Goal: Information Seeking & Learning: Check status

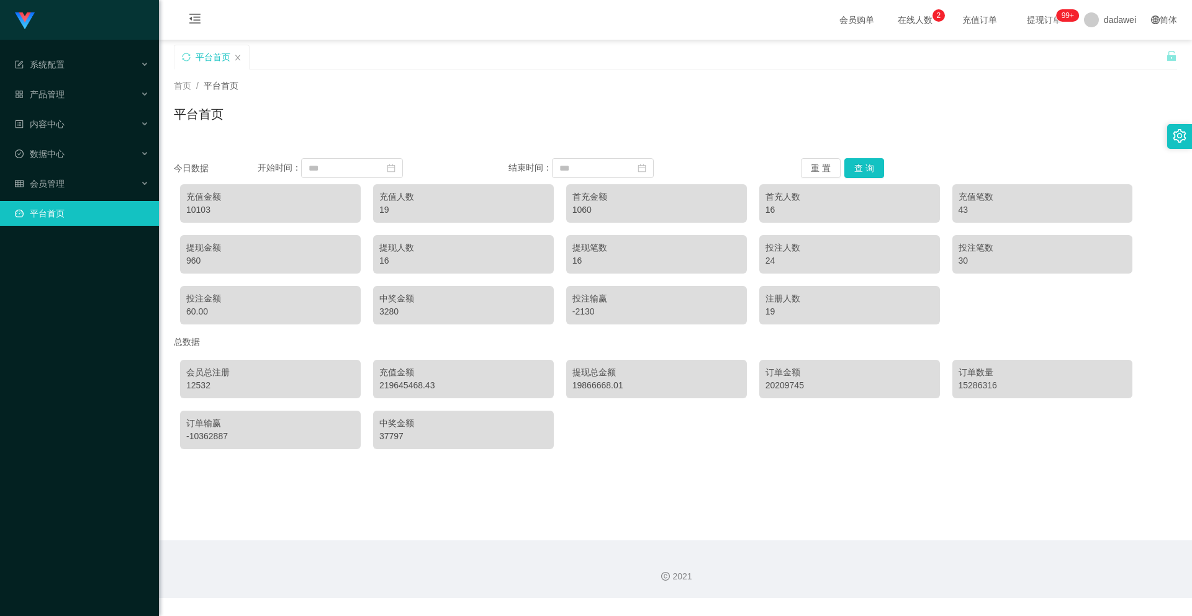
click at [864, 171] on button "查 询" at bounding box center [864, 168] width 40 height 20
drag, startPoint x: 178, startPoint y: 209, endPoint x: 162, endPoint y: 209, distance: 16.1
click at [162, 209] on main "关闭左侧 关闭右侧 关闭其它 刷新页面 平台首页 首页 / 平台首页 / 平台首页 今日数据 开始时间： 结束时间： 重 置 查 询 充值金额 10103 充…" at bounding box center [675, 290] width 1033 height 501
click at [226, 189] on div "充值金额 10103" at bounding box center [270, 203] width 181 height 38
drag, startPoint x: 224, startPoint y: 199, endPoint x: 189, endPoint y: 199, distance: 34.8
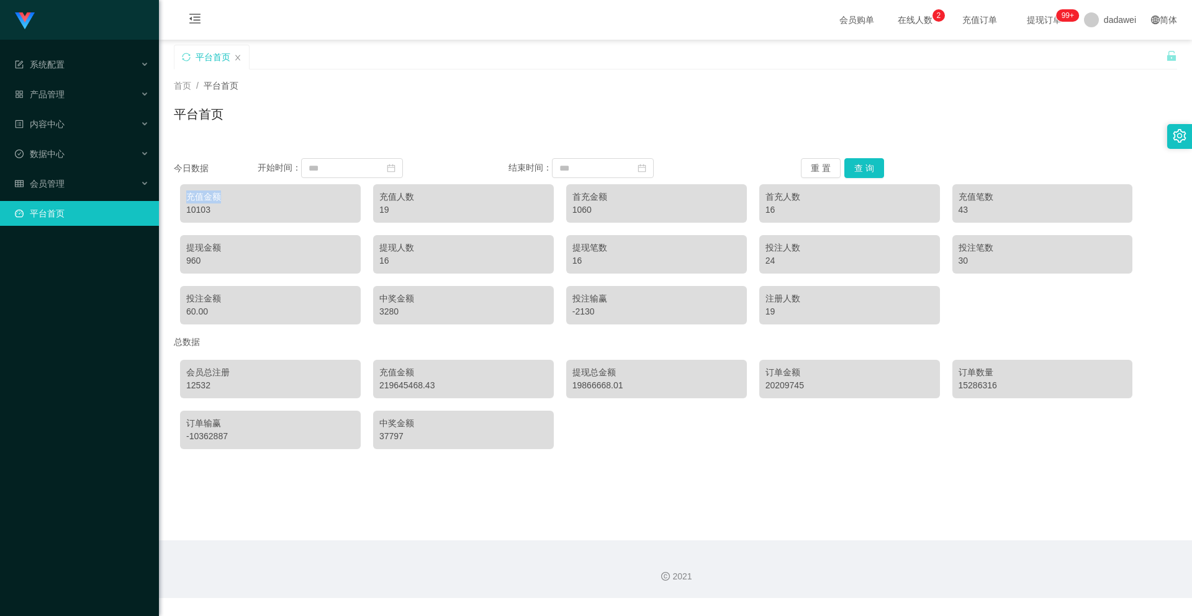
click at [189, 199] on div "充值金额" at bounding box center [270, 197] width 168 height 13
click at [195, 199] on div "充值金额" at bounding box center [270, 197] width 168 height 13
click at [205, 206] on div "10103" at bounding box center [270, 210] width 168 height 13
click at [214, 200] on div "充值金额" at bounding box center [270, 197] width 168 height 13
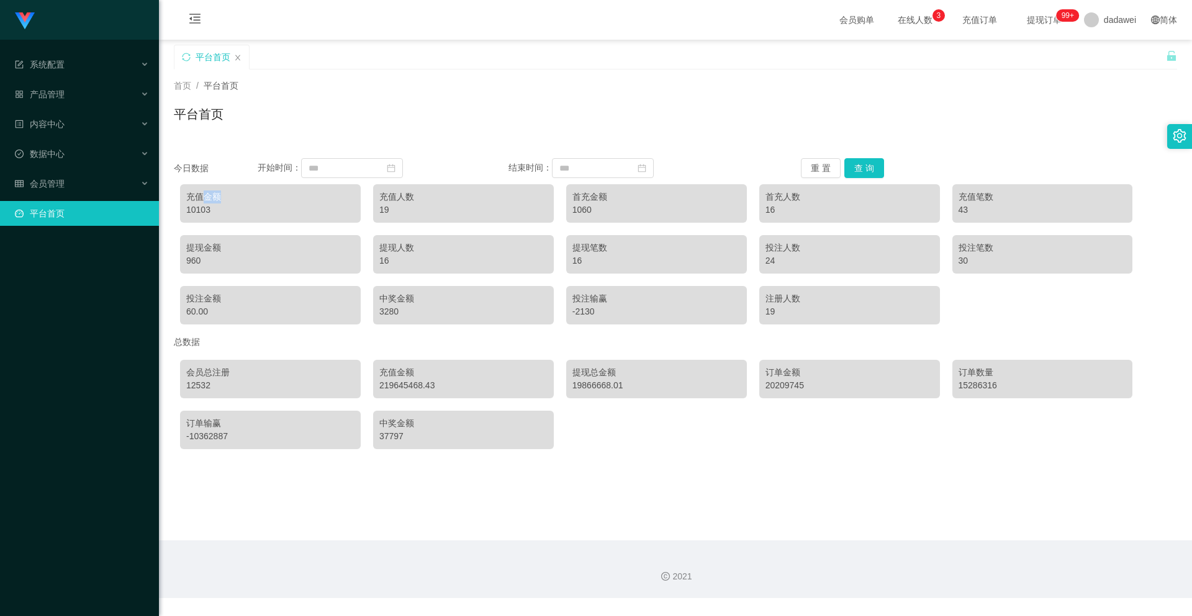
click at [214, 200] on div "充值金额" at bounding box center [270, 197] width 168 height 13
click at [201, 198] on div "充值金额" at bounding box center [270, 197] width 168 height 13
click at [195, 198] on div "充值金额" at bounding box center [270, 197] width 168 height 13
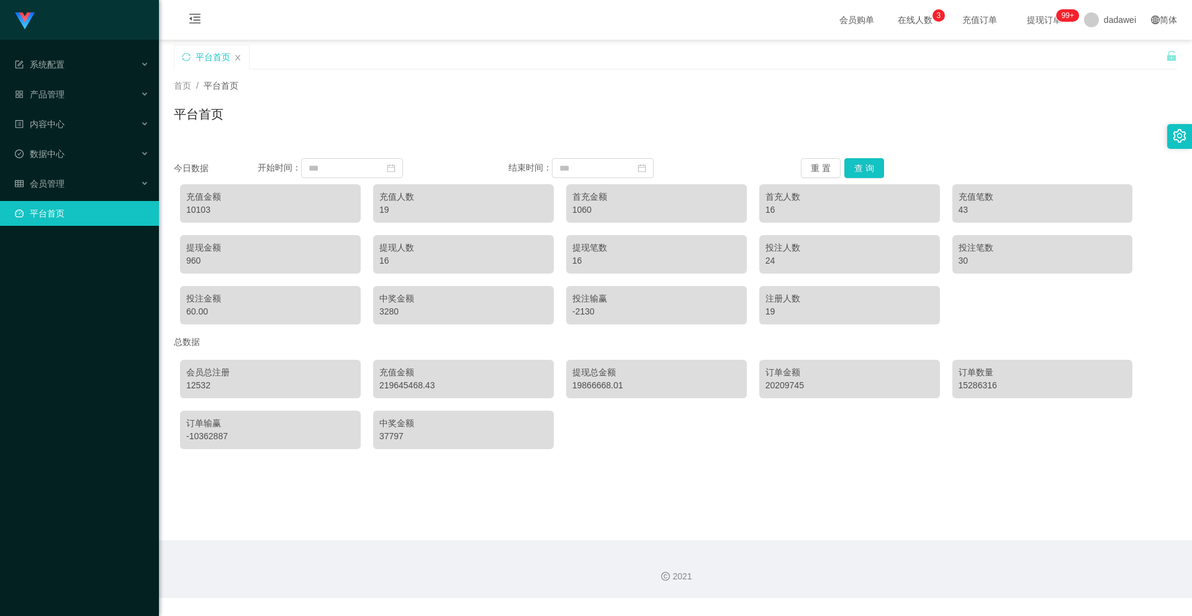
click at [200, 210] on div "10103" at bounding box center [270, 210] width 168 height 13
click at [190, 197] on div "充值金额" at bounding box center [270, 197] width 168 height 13
click at [201, 198] on div "充值金额" at bounding box center [270, 197] width 168 height 13
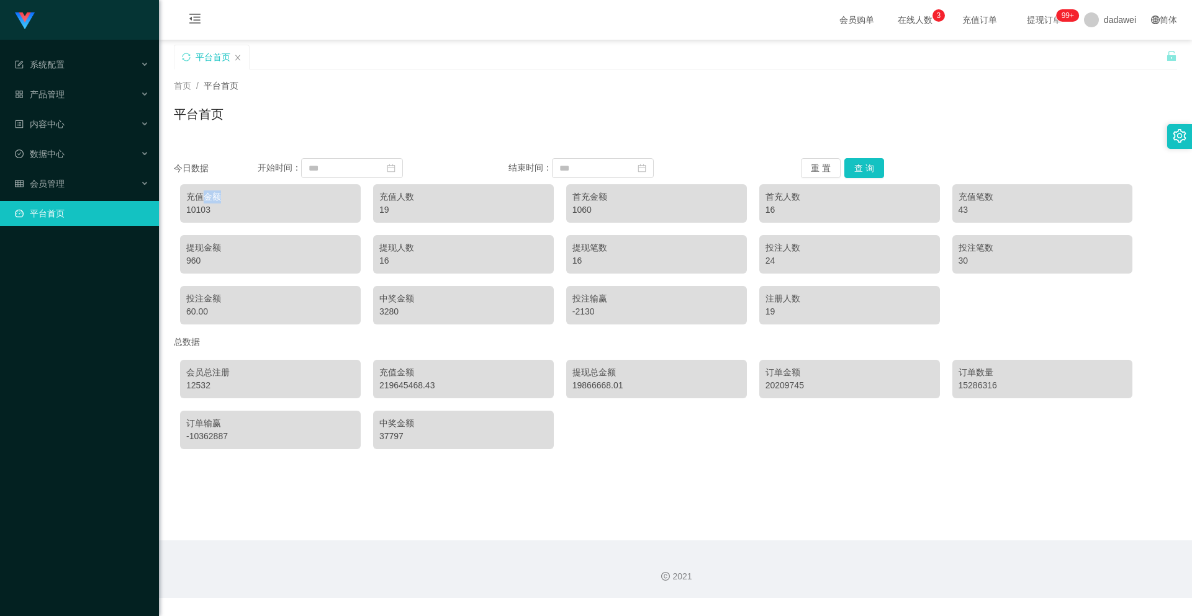
click at [199, 197] on div "充值金额" at bounding box center [270, 197] width 168 height 13
click at [189, 195] on div "充值金额" at bounding box center [270, 197] width 168 height 13
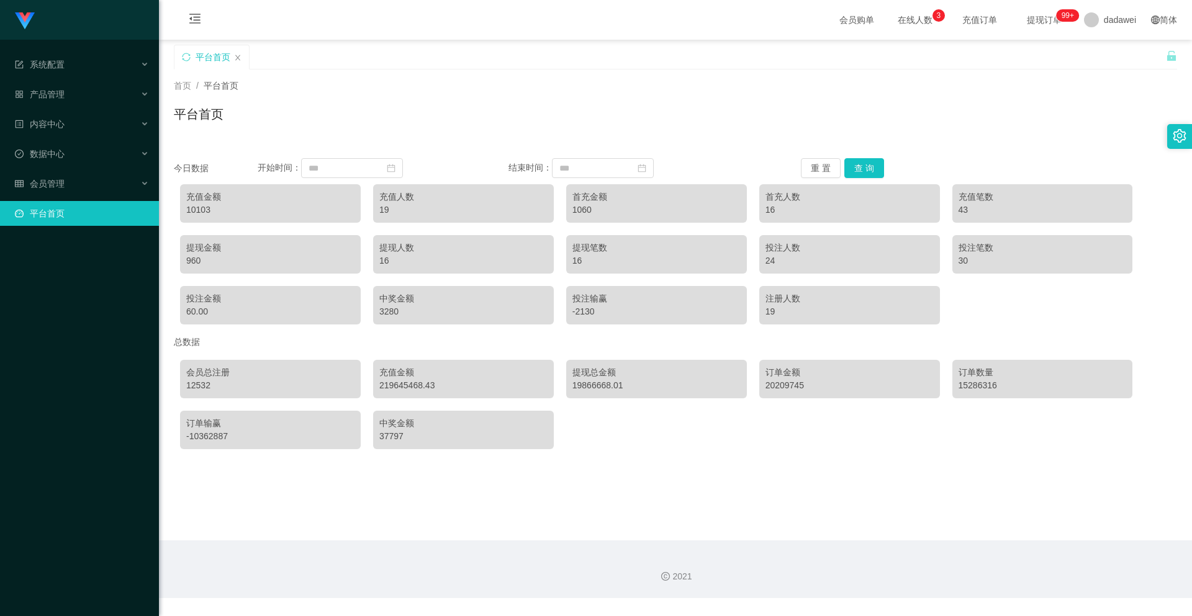
click at [201, 195] on div "充值金额" at bounding box center [270, 197] width 168 height 13
click at [203, 195] on div "充值金额" at bounding box center [270, 197] width 168 height 13
click at [205, 196] on div "充值金额" at bounding box center [270, 197] width 168 height 13
click at [205, 208] on div "10103" at bounding box center [270, 210] width 168 height 13
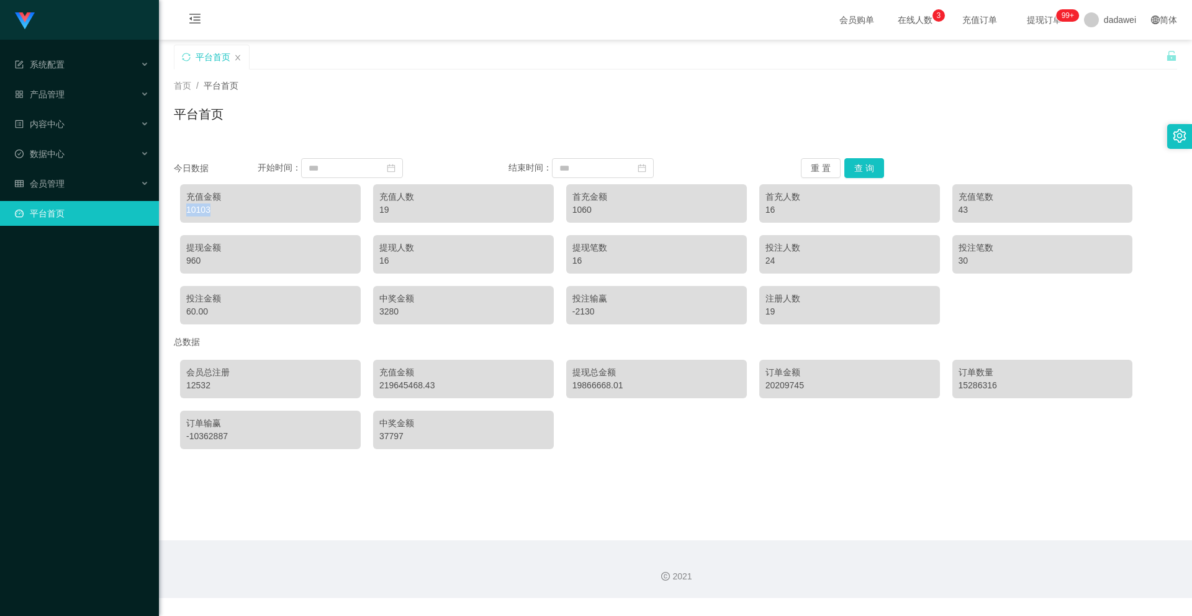
click at [205, 208] on div "10103" at bounding box center [270, 210] width 168 height 13
click at [250, 220] on div "充值金额 10103" at bounding box center [270, 203] width 181 height 38
click at [866, 167] on button "查 询" at bounding box center [864, 168] width 40 height 20
click at [864, 168] on button "查 询" at bounding box center [864, 168] width 40 height 20
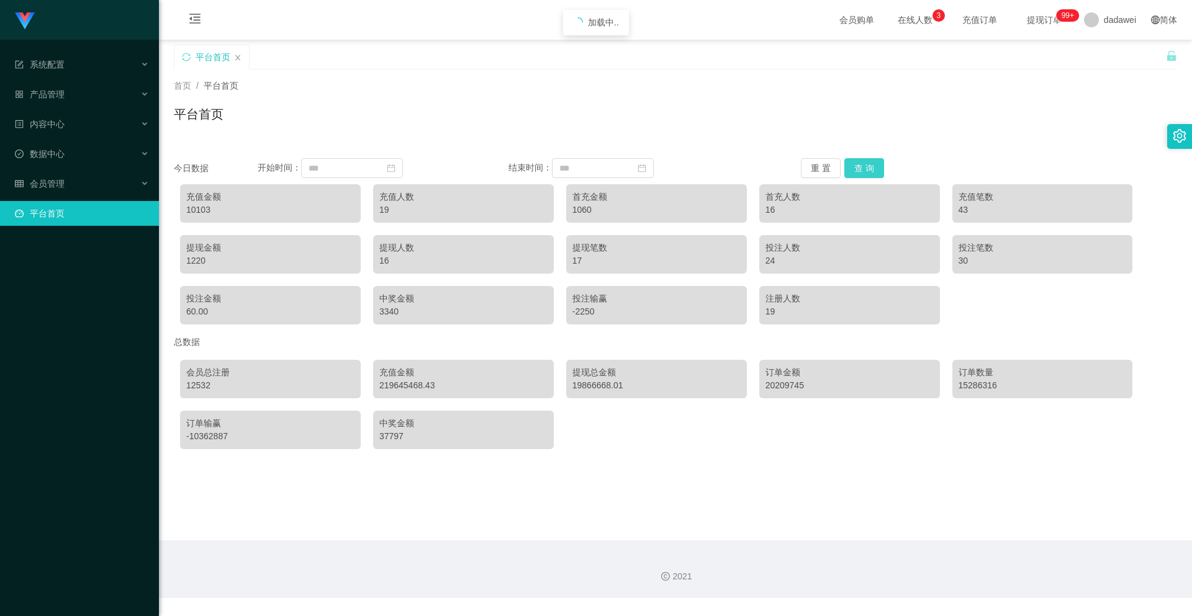
click at [864, 168] on button "查 询" at bounding box center [864, 168] width 40 height 20
drag, startPoint x: 73, startPoint y: 182, endPoint x: 74, endPoint y: 199, distance: 16.8
click at [73, 182] on div "会员管理" at bounding box center [79, 183] width 159 height 25
